Goal: Task Accomplishment & Management: Manage account settings

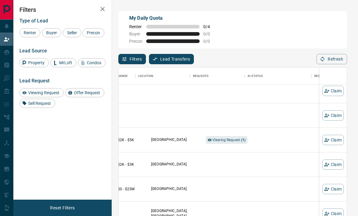
scroll to position [7, 162]
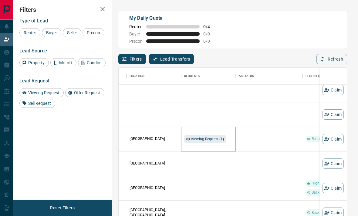
click at [219, 141] on span "Viewing Request ( 1 )" at bounding box center [207, 139] width 33 height 4
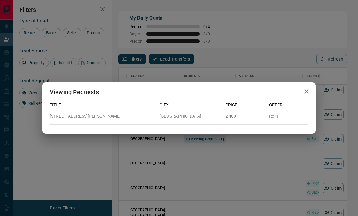
click at [267, 144] on div "Viewing Requests Title City Price Offer [STREET_ADDRESS][GEOGRAPHIC_DATA][PERSO…" at bounding box center [179, 108] width 358 height 216
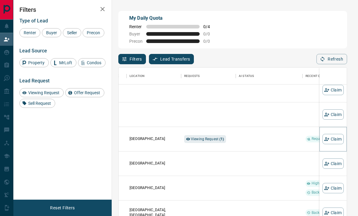
click at [339, 141] on button "Claim" at bounding box center [333, 139] width 21 height 10
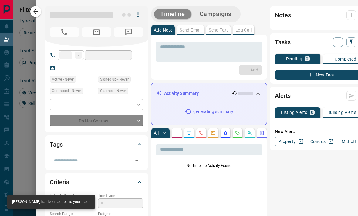
type input "**"
type input "**********"
type input "**"
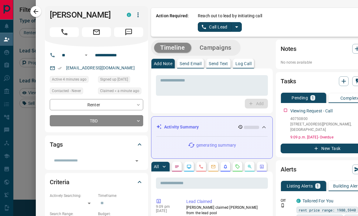
click at [212, 27] on link "Call Lead" at bounding box center [215, 27] width 34 height 10
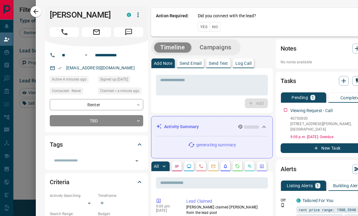
click at [216, 25] on button "No" at bounding box center [215, 26] width 11 height 9
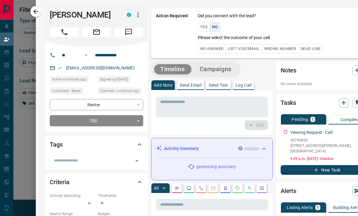
click at [215, 53] on button "No Answer" at bounding box center [212, 48] width 28 height 9
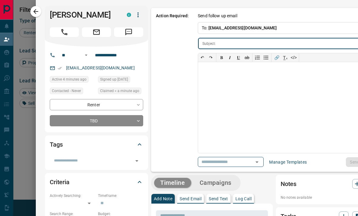
type input "**********"
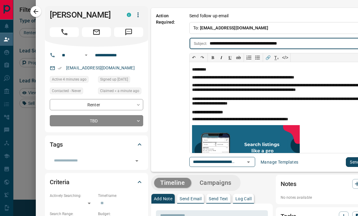
click at [350, 159] on button "Send" at bounding box center [355, 163] width 18 height 10
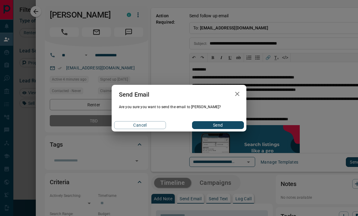
click at [221, 127] on button "Send" at bounding box center [218, 125] width 52 height 8
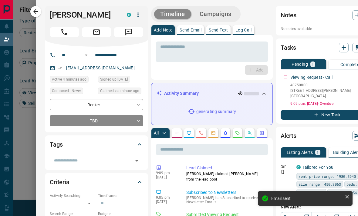
click at [25, 150] on div at bounding box center [179, 108] width 358 height 216
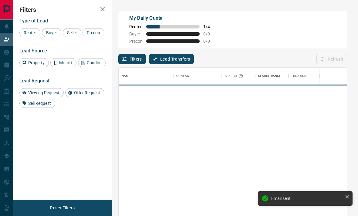
click at [29, 151] on div "Filters Type of Lead Renter Buyer Seller Precon Lead Source Property MrLoft Con…" at bounding box center [62, 100] width 98 height 200
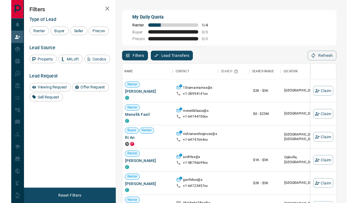
scroll to position [0, 0]
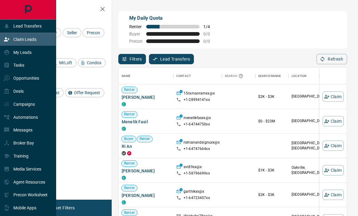
click at [8, 26] on icon at bounding box center [7, 26] width 4 height 5
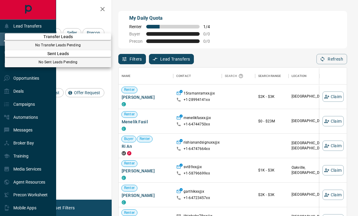
click at [54, 25] on div at bounding box center [179, 108] width 358 height 216
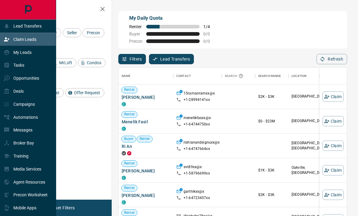
click at [38, 81] on p "Opportunities" at bounding box center [26, 78] width 26 height 5
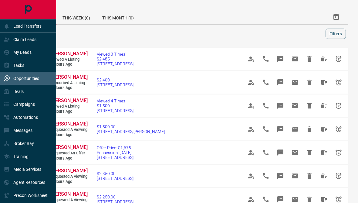
click at [41, 26] on p "Lead Transfers" at bounding box center [27, 26] width 28 height 5
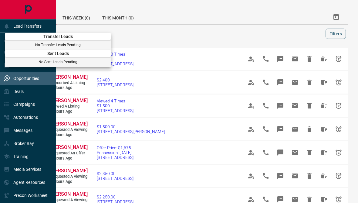
click at [48, 22] on div at bounding box center [179, 101] width 358 height 203
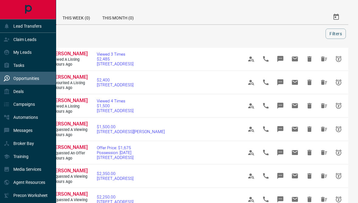
click at [42, 43] on div "Claim Leads" at bounding box center [28, 39] width 56 height 13
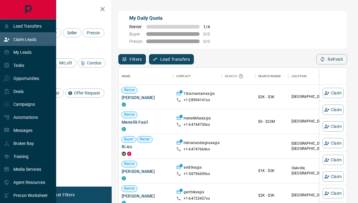
scroll to position [0, 0]
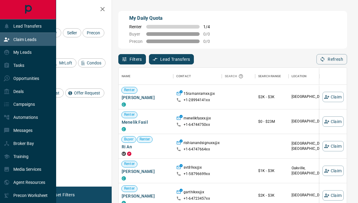
click at [36, 51] on div "My Leads" at bounding box center [28, 52] width 56 height 13
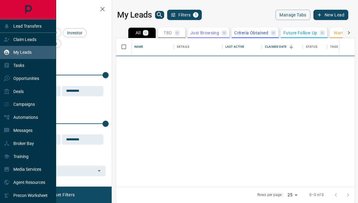
scroll to position [182, 239]
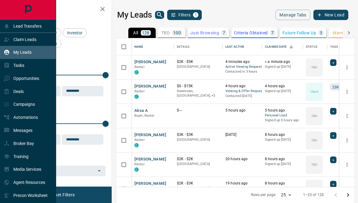
click at [41, 38] on div "Claim Leads" at bounding box center [28, 39] width 56 height 13
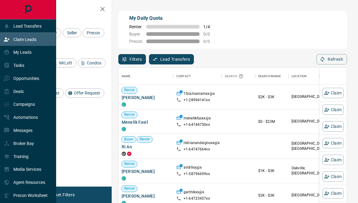
scroll to position [179, 228]
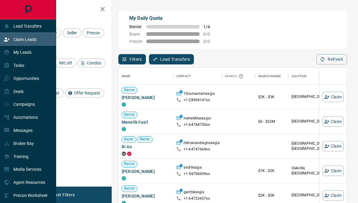
click at [107, 10] on button "button" at bounding box center [103, 9] width 12 height 12
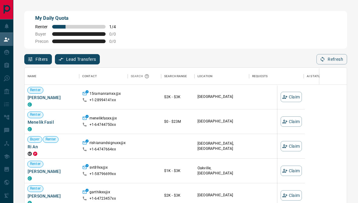
scroll to position [179, 322]
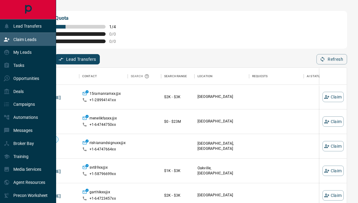
click at [3, 44] on div "Claim Leads" at bounding box center [28, 39] width 56 height 13
click at [33, 56] on div "My Leads" at bounding box center [28, 52] width 56 height 13
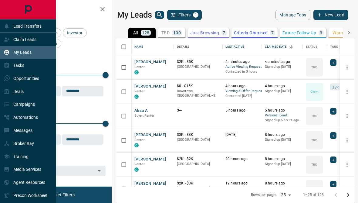
scroll to position [182, 239]
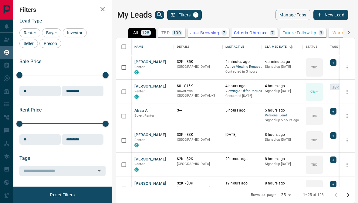
click at [4, 49] on div "My Leads" at bounding box center [18, 52] width 28 height 10
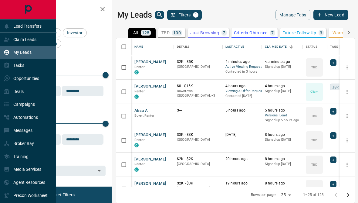
click at [43, 38] on div "Claim Leads" at bounding box center [28, 39] width 56 height 13
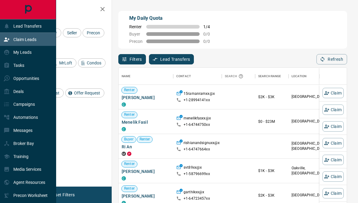
scroll to position [179, 228]
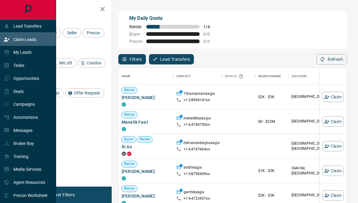
click at [76, 10] on h2 "Filters" at bounding box center [62, 9] width 86 height 7
click at [5, 39] on icon at bounding box center [7, 39] width 6 height 6
click at [41, 57] on div "My Leads" at bounding box center [28, 52] width 56 height 13
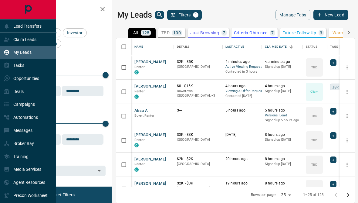
scroll to position [182, 239]
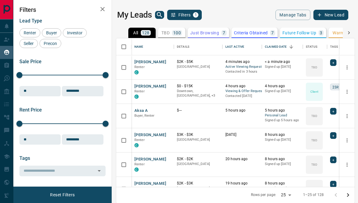
click at [83, 13] on h2 "Filters" at bounding box center [62, 9] width 86 height 7
click at [158, 16] on icon "search button" at bounding box center [159, 14] width 7 height 7
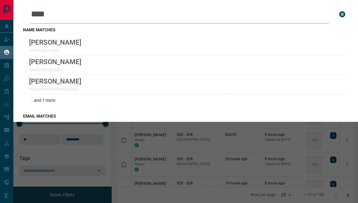
type input "****"
click at [137, 38] on div "[PERSON_NAME]" at bounding box center [185, 45] width 325 height 19
click at [177, 170] on div "Leads Search Bar **** Search for a lead by name, email, phone, or id name match…" at bounding box center [192, 101] width 358 height 203
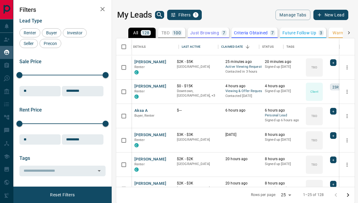
scroll to position [0, 0]
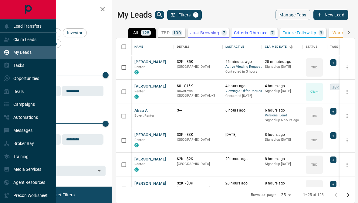
click at [4, 29] on icon at bounding box center [7, 26] width 6 height 6
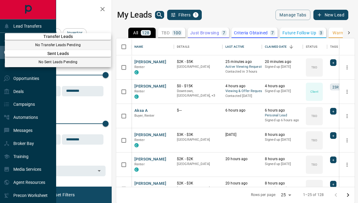
click at [42, 26] on div at bounding box center [179, 101] width 358 height 203
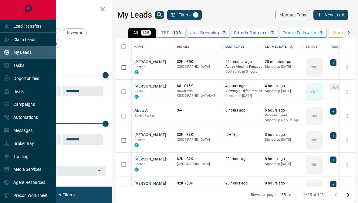
click at [52, 42] on div "Claim Leads" at bounding box center [28, 39] width 56 height 13
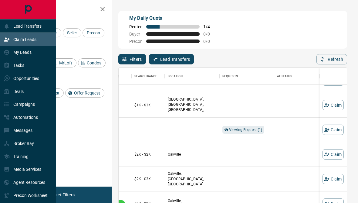
scroll to position [90, 119]
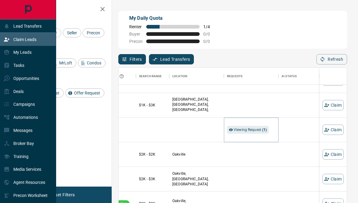
click at [254, 134] on div "Viewing Request ( 1 )" at bounding box center [248, 130] width 42 height 8
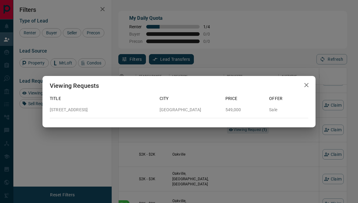
click at [280, 141] on div "Viewing Requests Title City Price Offer [STREET_ADDRESS] 549,000 Sale" at bounding box center [179, 101] width 358 height 203
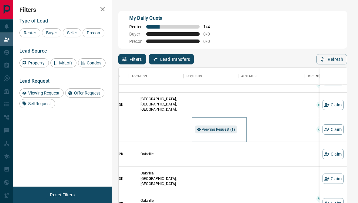
scroll to position [90, 160]
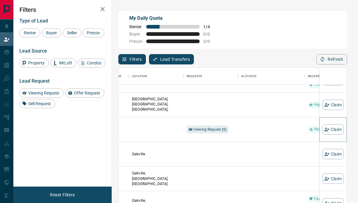
click at [334, 132] on button "Claim" at bounding box center [333, 129] width 21 height 10
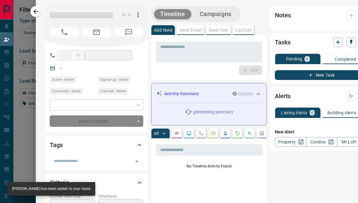
type input "**"
type input "**********"
type input "**"
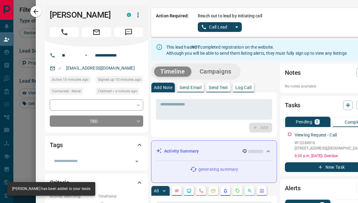
click at [237, 29] on icon "split button" at bounding box center [236, 26] width 7 height 7
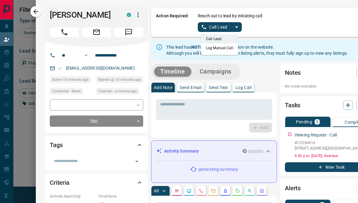
click at [224, 28] on link "Call Lead" at bounding box center [215, 27] width 34 height 10
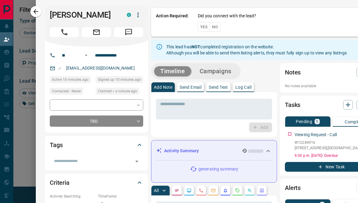
click at [216, 29] on button "No" at bounding box center [215, 26] width 11 height 9
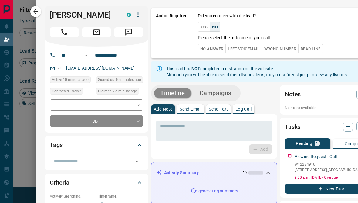
click at [213, 49] on button "No Answer" at bounding box center [212, 48] width 28 height 9
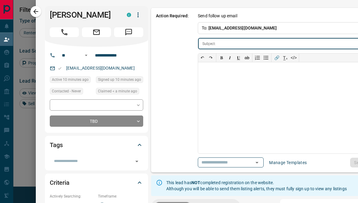
type input "**********"
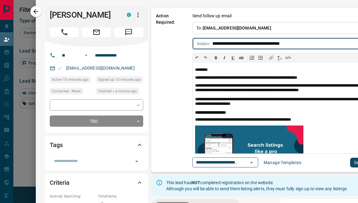
click at [350, 165] on button "Send" at bounding box center [359, 163] width 18 height 10
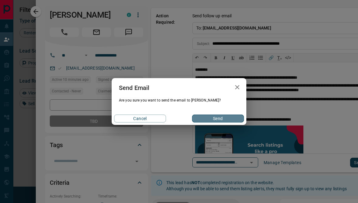
click at [230, 120] on button "Send" at bounding box center [218, 118] width 52 height 8
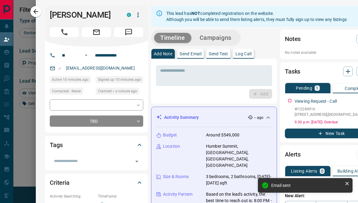
click at [173, 154] on div "Location [GEOGRAPHIC_DATA], [GEOGRAPHIC_DATA], [GEOGRAPHIC_DATA], [GEOGRAPHIC_D…" at bounding box center [214, 155] width 116 height 25
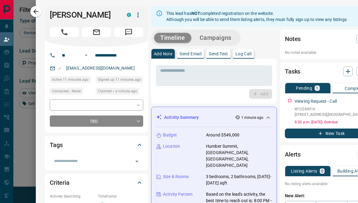
scroll to position [0, 0]
click at [312, 12] on div "This lead has NOT completed registration on the website. Although you will be a…" at bounding box center [256, 16] width 181 height 17
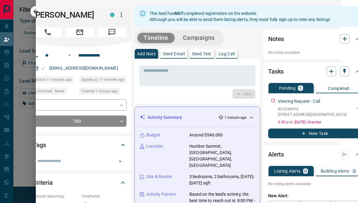
scroll to position [0, 17]
click at [36, 9] on icon "button" at bounding box center [35, 11] width 7 height 7
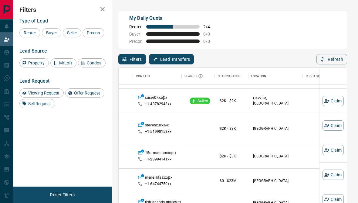
scroll to position [154, 37]
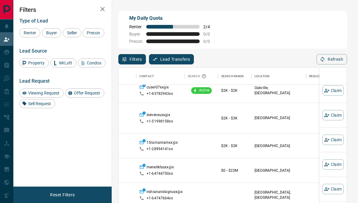
click at [51, 95] on span "Viewing Request" at bounding box center [44, 92] width 36 height 5
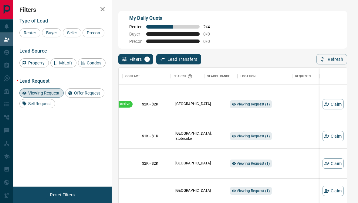
scroll to position [0, 116]
click at [265, 106] on span "Viewing Request ( 1 )" at bounding box center [253, 104] width 33 height 4
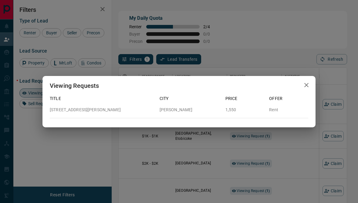
click at [286, 141] on div "Viewing Requests Title City Price Offer [STREET_ADDRESS][PERSON_NAME][PERSON_NA…" at bounding box center [179, 101] width 358 height 203
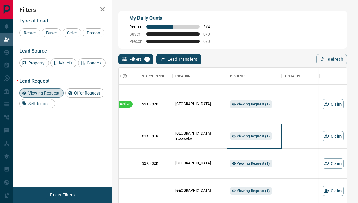
click at [266, 131] on div "Viewing Request ( 1 )" at bounding box center [254, 136] width 49 height 24
click at [261, 140] on div "Viewing Request ( 1 )" at bounding box center [251, 136] width 42 height 8
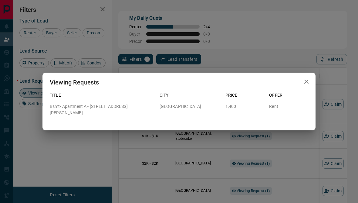
click at [293, 152] on div "Viewing Requests Title City Price Offer Bsmt- Apartment A - [STREET_ADDRESS][GE…" at bounding box center [179, 101] width 358 height 203
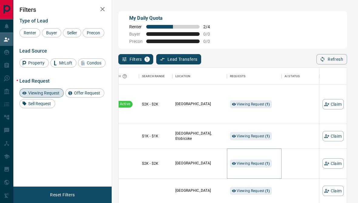
click at [260, 163] on span "Viewing Request ( 1 )" at bounding box center [253, 163] width 33 height 4
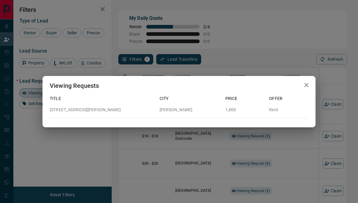
click at [277, 178] on div "Viewing Requests Title City Price Offer [STREET_ADDRESS][PERSON_NAME][PERSON_NA…" at bounding box center [179, 101] width 358 height 203
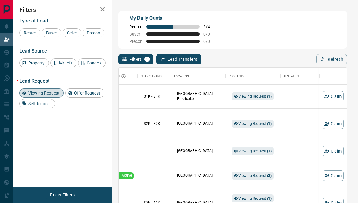
scroll to position [41, 114]
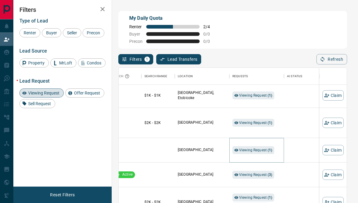
click at [264, 149] on span "Viewing Request ( 1 )" at bounding box center [255, 150] width 33 height 4
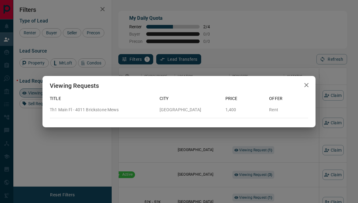
click at [281, 160] on div "Viewing Requests Title City Price Offer Th1 Main Fl - 4011 Brickstone Mews Miss…" at bounding box center [179, 101] width 358 height 203
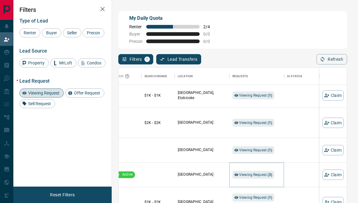
click at [262, 178] on span "Viewing Request ( 3 )" at bounding box center [255, 174] width 33 height 6
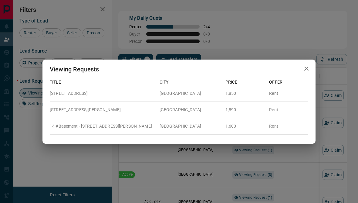
click at [272, 182] on div "Viewing Requests Title City Price Offer 2 - [STREET_ADDRESS][GEOGRAPHIC_DATA] R…" at bounding box center [179, 101] width 358 height 203
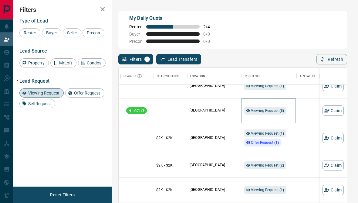
scroll to position [113, 100]
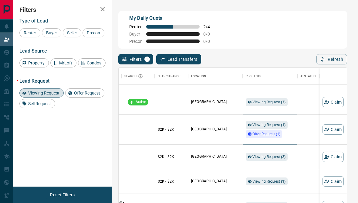
click at [281, 123] on div "Viewing Request ( 1 )" at bounding box center [267, 125] width 42 height 8
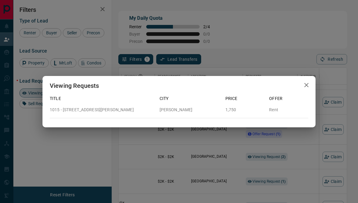
click at [274, 148] on div "Viewing Requests Title City Price Offer [STREET_ADDRESS][PERSON_NAME][PERSON_NA…" at bounding box center [179, 101] width 358 height 203
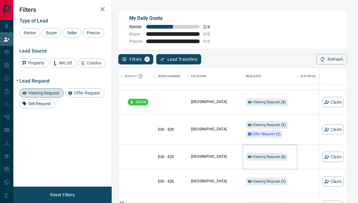
click at [280, 155] on span "Viewing Request ( 2 )" at bounding box center [269, 157] width 33 height 6
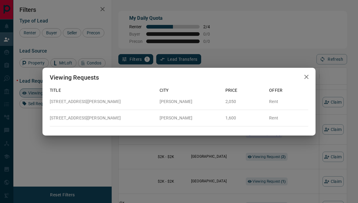
click at [304, 160] on div "Viewing Requests Title City Price Offer [STREET_ADDRESS][GEOGRAPHIC_DATA][PERSO…" at bounding box center [179, 101] width 358 height 203
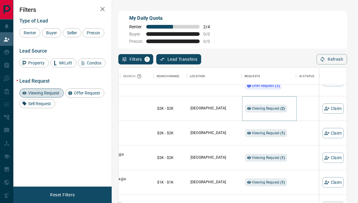
scroll to position [217, 103]
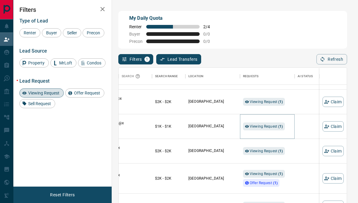
click at [279, 130] on div "Viewing Request ( 1 )" at bounding box center [264, 126] width 42 height 8
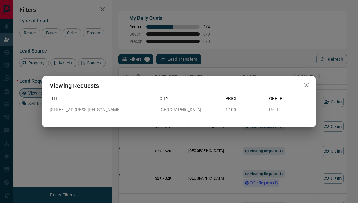
click at [293, 141] on div "Viewing Requests Title City Price Offer [STREET_ADDRESS][PERSON_NAME] 1,100 Rent" at bounding box center [179, 101] width 358 height 203
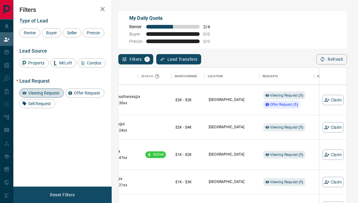
scroll to position [298, 84]
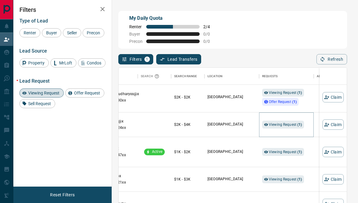
click at [303, 127] on div "Viewing Request ( 1 )" at bounding box center [283, 125] width 42 height 8
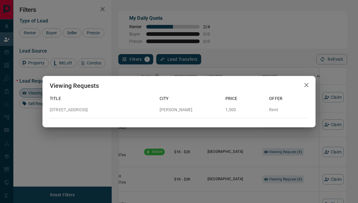
click at [310, 142] on div "Viewing Requests Title City Price Offer [STREET_ADDRESS][GEOGRAPHIC_DATA][PERSO…" at bounding box center [179, 101] width 358 height 203
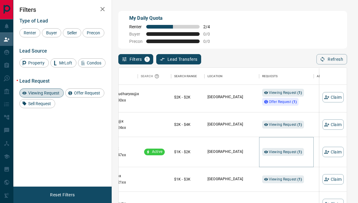
click at [300, 153] on strong "( 1 )" at bounding box center [299, 152] width 5 height 4
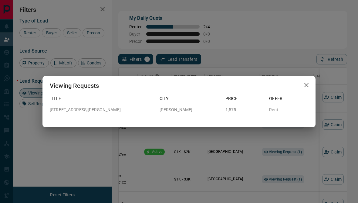
click at [307, 163] on div "Viewing Requests Title City Price Offer [STREET_ADDRESS][PERSON_NAME][PERSON_NA…" at bounding box center [179, 101] width 358 height 203
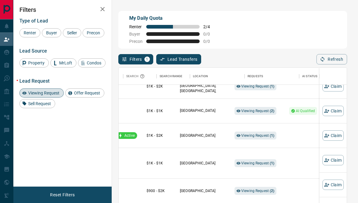
scroll to position [514, 111]
click at [274, 113] on strong "( 2 )" at bounding box center [272, 111] width 5 height 4
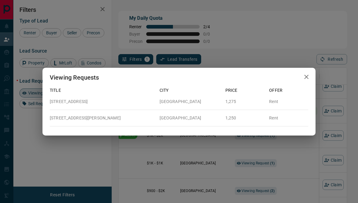
click at [311, 164] on div "Viewing Requests Title City Price Offer [STREET_ADDRESS] 1,275 Rent [STREET_ADD…" at bounding box center [179, 101] width 358 height 203
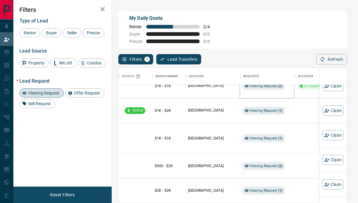
scroll to position [538, 103]
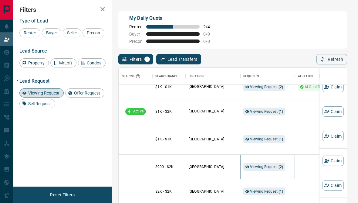
click at [279, 165] on strong "( 2 )" at bounding box center [281, 167] width 5 height 4
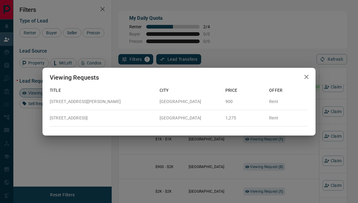
click at [287, 162] on div "Viewing Requests Title City Price Offer [STREET_ADDRESS][PERSON_NAME] Rent [STR…" at bounding box center [179, 101] width 358 height 203
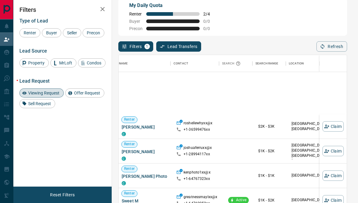
scroll to position [424, 0]
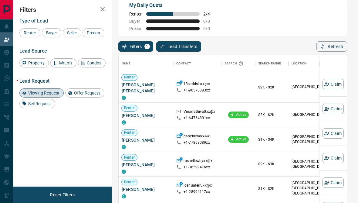
click at [48, 95] on span "Viewing Request" at bounding box center [44, 92] width 36 height 5
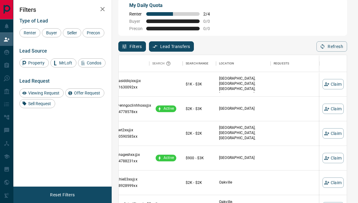
scroll to position [0, 73]
click at [335, 161] on button "Claim" at bounding box center [333, 158] width 21 height 10
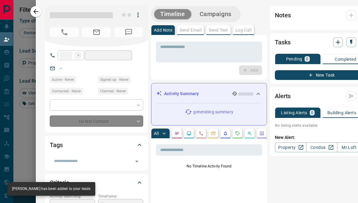
type input "**"
type input "**********"
type input "*"
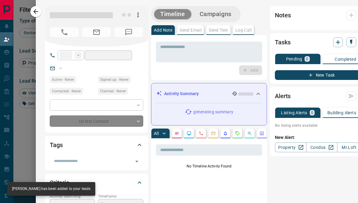
type input "**********"
type input "*******"
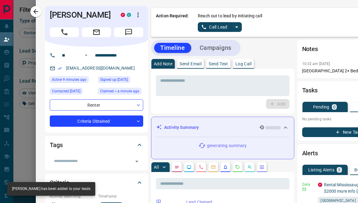
click at [219, 26] on link "Call Lead" at bounding box center [215, 27] width 34 height 10
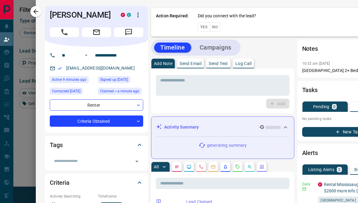
click at [213, 27] on button "No" at bounding box center [215, 26] width 11 height 9
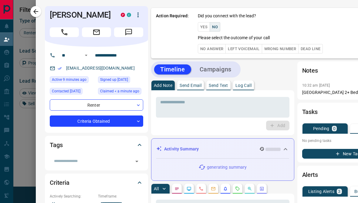
click at [215, 48] on button "No Answer" at bounding box center [212, 48] width 28 height 9
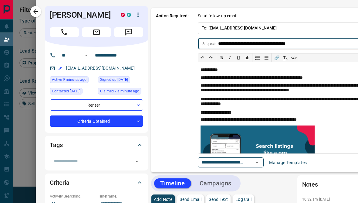
scroll to position [0, 0]
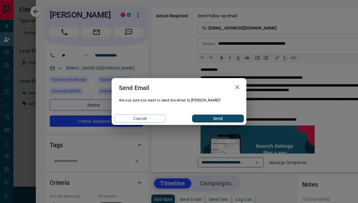
click at [236, 122] on button "Send" at bounding box center [218, 118] width 52 height 8
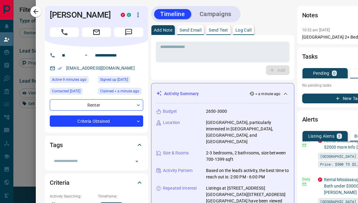
click at [21, 154] on div at bounding box center [179, 101] width 358 height 203
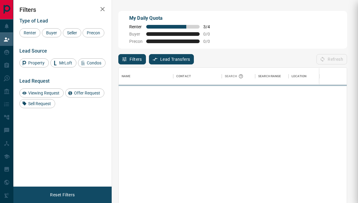
scroll to position [0, 0]
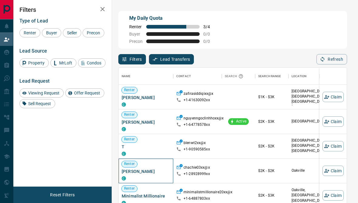
click at [168, 162] on div "Renter Chachie H C" at bounding box center [146, 170] width 49 height 24
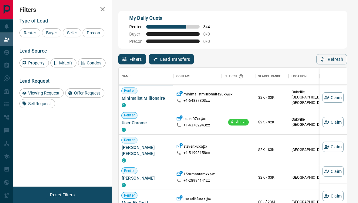
scroll to position [0, 0]
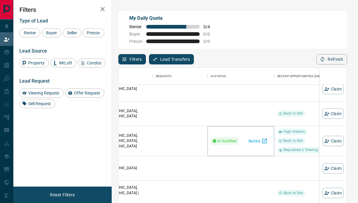
click at [263, 143] on icon "button" at bounding box center [265, 141] width 5 height 5
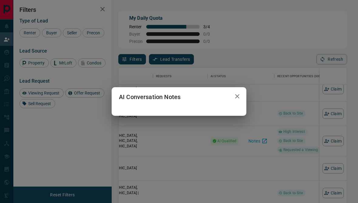
click at [293, 137] on div "AI Conversation Notes" at bounding box center [179, 101] width 358 height 203
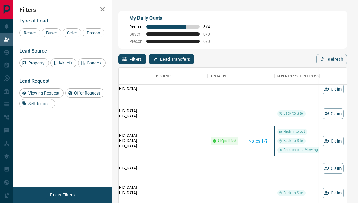
click at [304, 155] on div "High Interest Back to Site Requested a Viewing" at bounding box center [304, 141] width 55 height 30
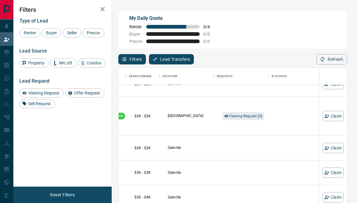
scroll to position [1299, 129]
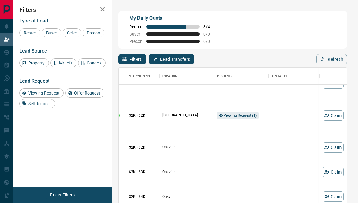
click at [254, 117] on strong "( 1 )" at bounding box center [254, 115] width 5 height 4
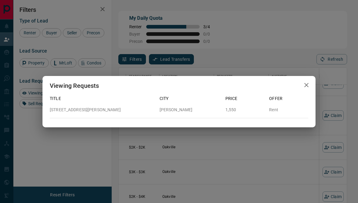
click at [304, 151] on div "Viewing Requests Title City Price Offer [STREET_ADDRESS][PERSON_NAME][PERSON_NA…" at bounding box center [179, 101] width 358 height 203
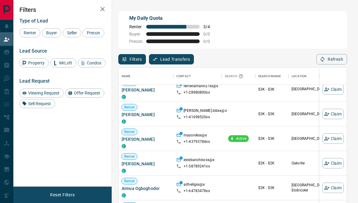
scroll to position [1879, 2]
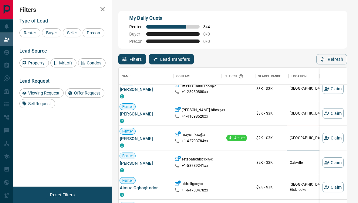
click at [313, 147] on div "[GEOGRAPHIC_DATA]" at bounding box center [314, 138] width 49 height 24
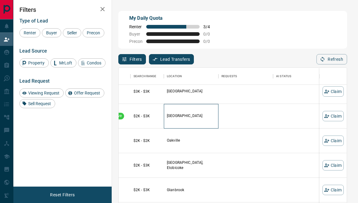
scroll to position [1900, 125]
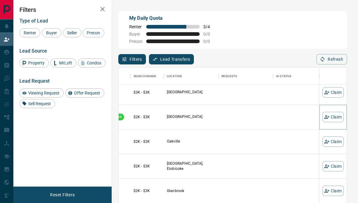
click at [336, 120] on button "Claim" at bounding box center [333, 117] width 21 height 10
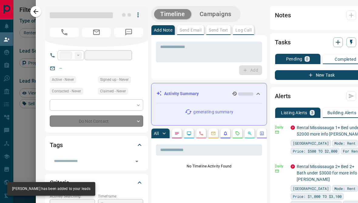
type input "**"
type input "**********"
type input "*"
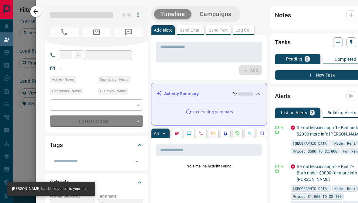
type input "**********"
type input "*******"
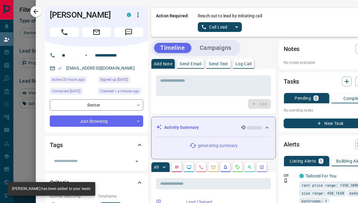
click at [222, 29] on link "Call Lead" at bounding box center [215, 27] width 34 height 10
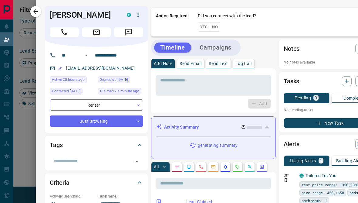
click at [219, 28] on button "No" at bounding box center [215, 26] width 11 height 9
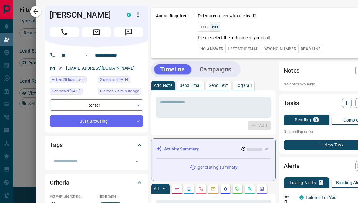
click at [217, 49] on button "No Answer" at bounding box center [212, 48] width 28 height 9
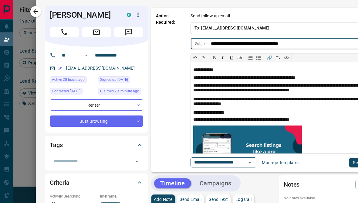
click at [349, 166] on button "Send" at bounding box center [358, 163] width 18 height 10
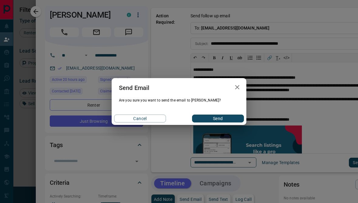
click at [347, 162] on div "Send Email Are you sure you want to send the email to [PERSON_NAME]? Cancel Send" at bounding box center [179, 101] width 358 height 203
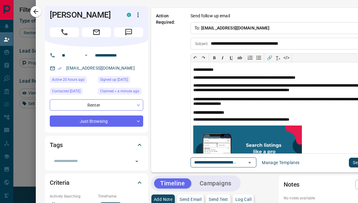
click at [351, 165] on button "Send" at bounding box center [358, 163] width 18 height 10
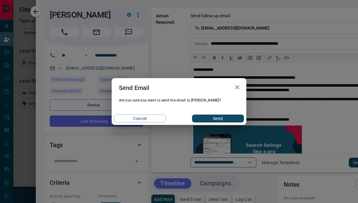
click at [235, 120] on button "Send" at bounding box center [218, 118] width 52 height 8
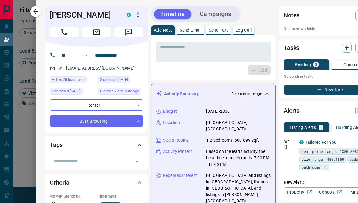
scroll to position [0, 0]
click at [40, 8] on button "button" at bounding box center [35, 11] width 11 height 11
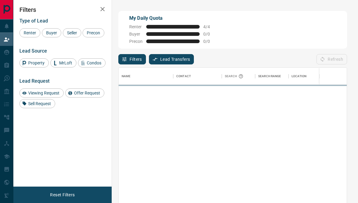
scroll to position [179, 228]
